Goal: Task Accomplishment & Management: Use online tool/utility

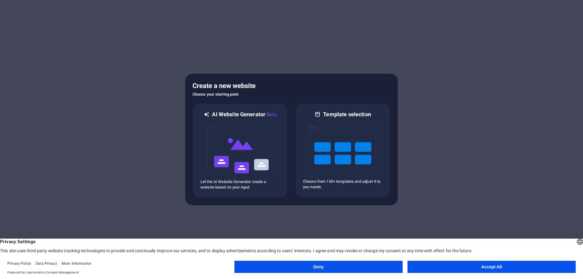
click at [456, 264] on button "Accept All" at bounding box center [492, 267] width 168 height 12
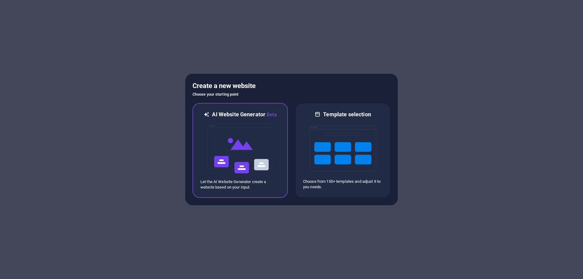
click at [246, 148] on img at bounding box center [240, 148] width 67 height 61
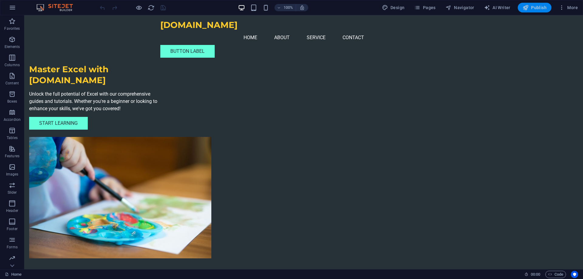
click at [534, 7] on span "Publish" at bounding box center [535, 8] width 24 height 6
